Goal: Task Accomplishment & Management: Use online tool/utility

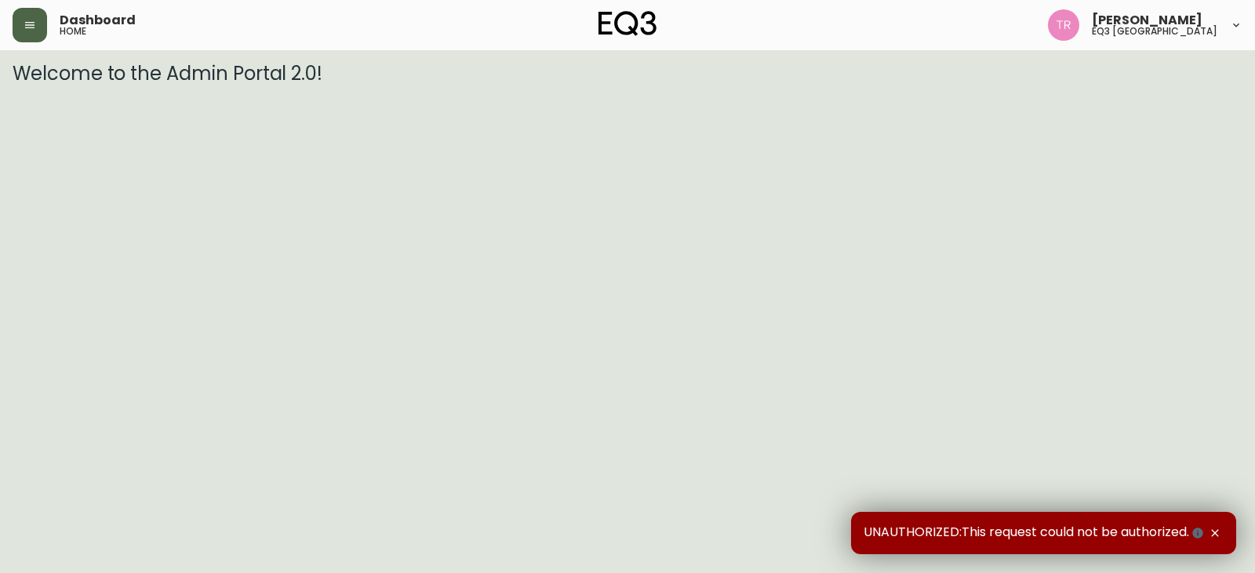
drag, startPoint x: 23, startPoint y: 19, endPoint x: 24, endPoint y: 37, distance: 18.1
click at [23, 20] on button "button" at bounding box center [30, 25] width 35 height 35
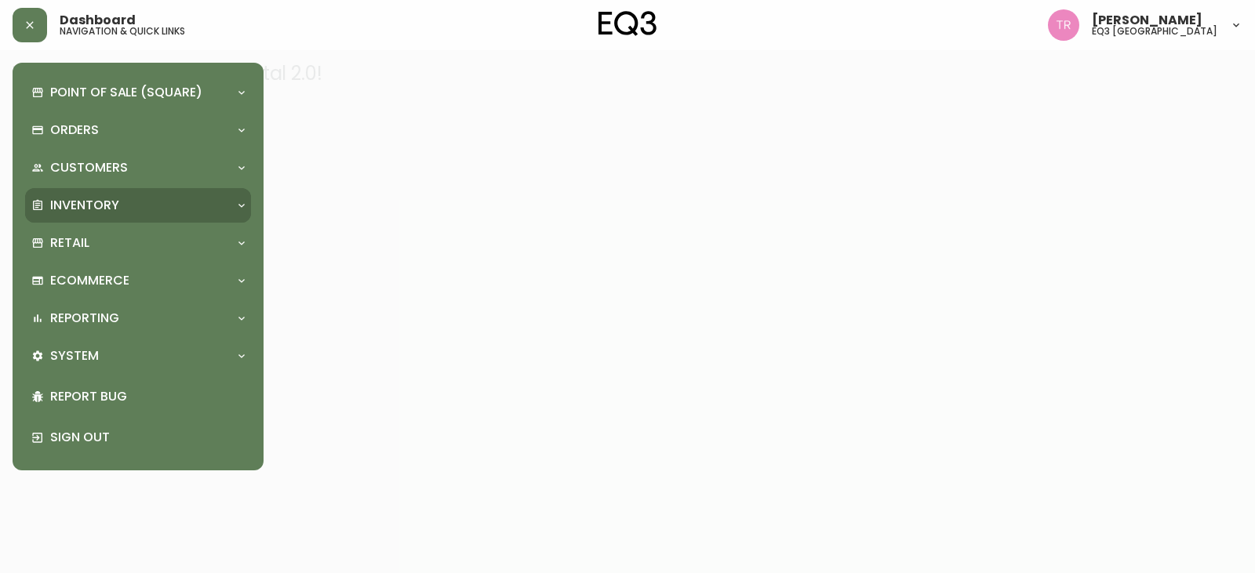
click at [93, 211] on p "Inventory" at bounding box center [84, 205] width 69 height 17
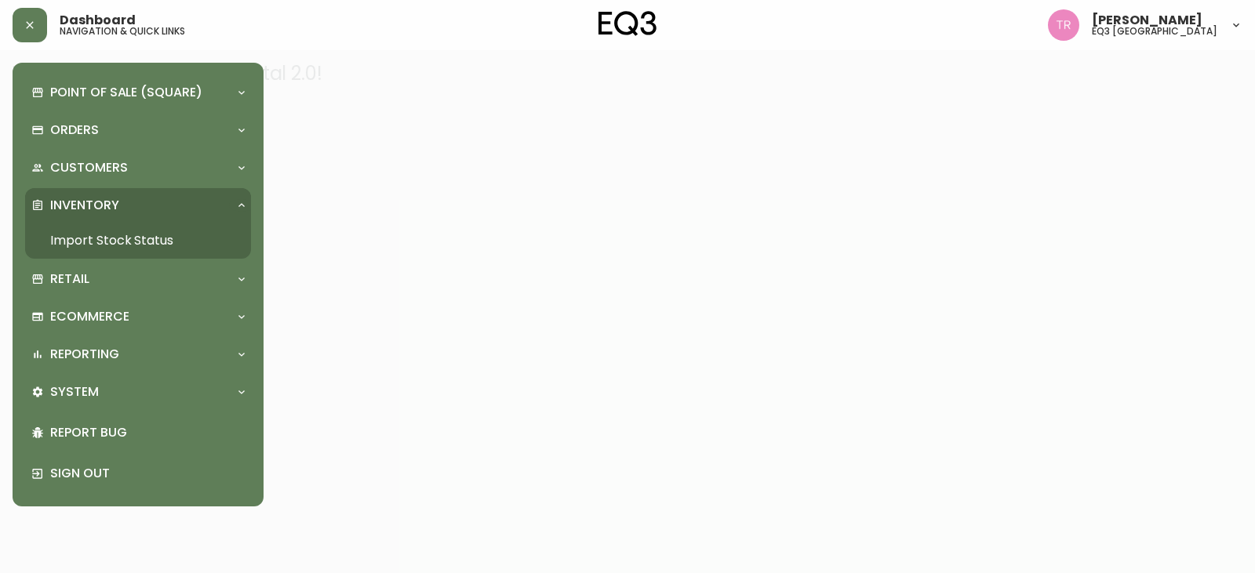
click at [103, 236] on link "Import Stock Status" at bounding box center [138, 241] width 226 height 36
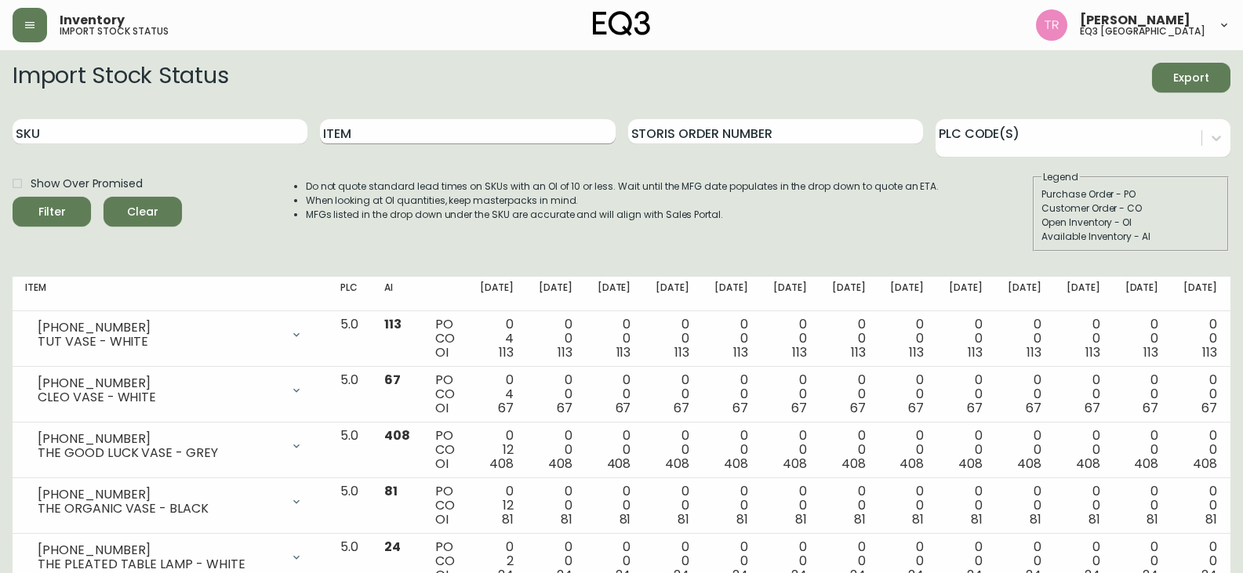
click at [374, 137] on input "Item" at bounding box center [467, 131] width 295 height 25
type input "[PERSON_NAME]"
click at [13, 197] on button "Filter" at bounding box center [52, 212] width 78 height 30
